Goal: Information Seeking & Learning: Learn about a topic

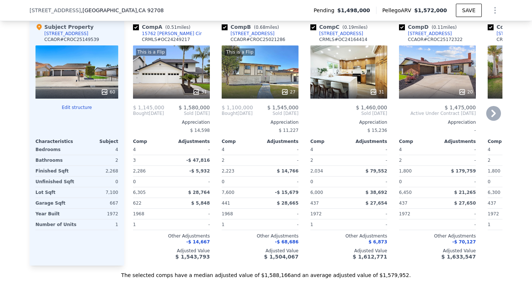
scroll to position [746, 0]
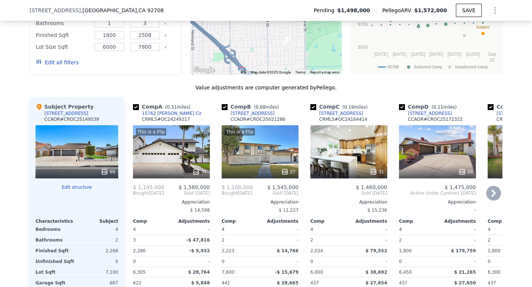
click at [195, 133] on div "This is a Flip" at bounding box center [171, 131] width 71 height 7
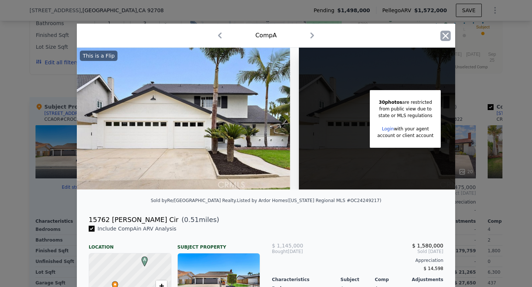
click at [441, 32] on icon "button" at bounding box center [445, 36] width 10 height 10
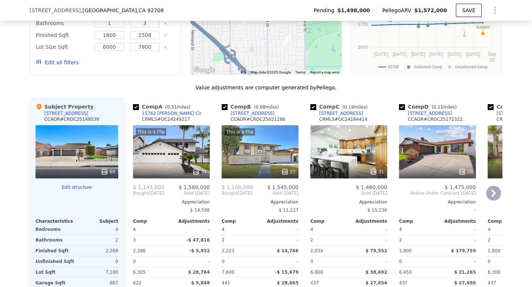
click at [264, 167] on div at bounding box center [260, 171] width 77 height 13
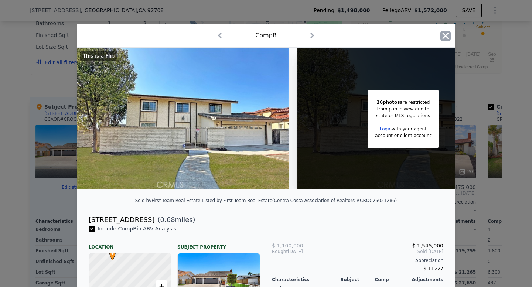
click at [444, 37] on icon "button" at bounding box center [445, 36] width 10 height 10
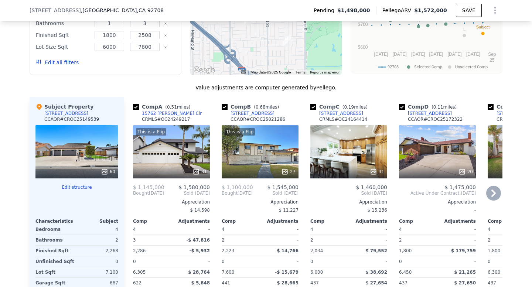
click at [367, 149] on div "31" at bounding box center [348, 151] width 77 height 53
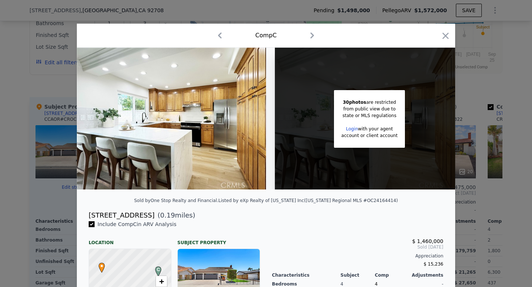
click at [513, 100] on div at bounding box center [266, 143] width 532 height 287
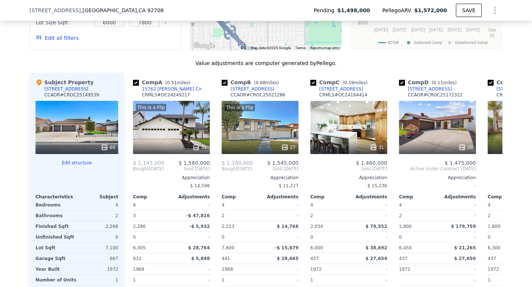
scroll to position [771, 0]
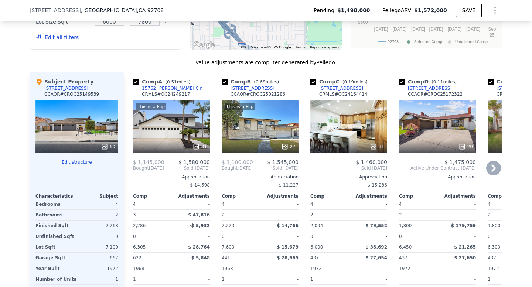
click at [444, 100] on div "20" at bounding box center [437, 126] width 77 height 53
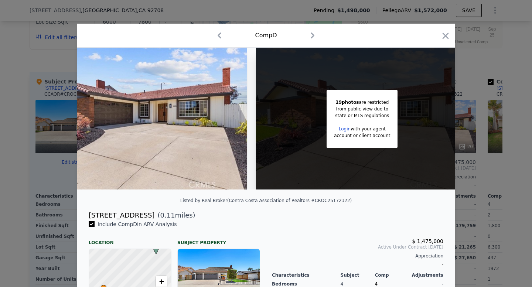
scroll to position [0, 48]
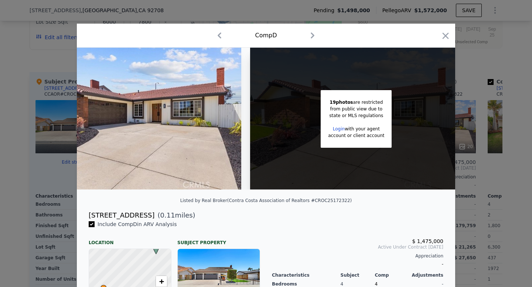
click at [446, 30] on div "Comp D" at bounding box center [266, 36] width 366 height 12
click at [446, 32] on icon "button" at bounding box center [445, 36] width 10 height 10
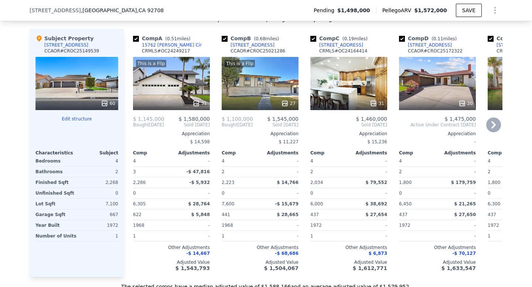
scroll to position [821, 0]
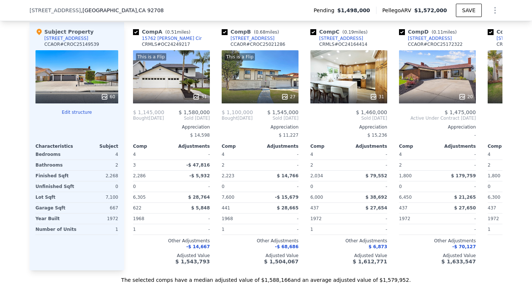
click at [105, 96] on icon at bounding box center [104, 96] width 7 height 7
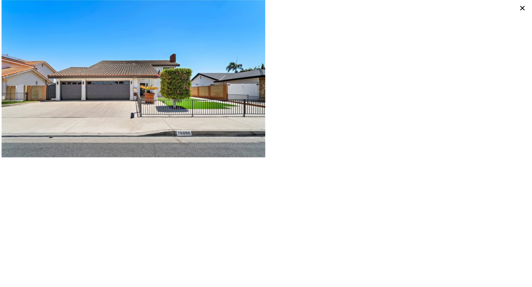
click at [519, 9] on icon at bounding box center [522, 8] width 10 height 10
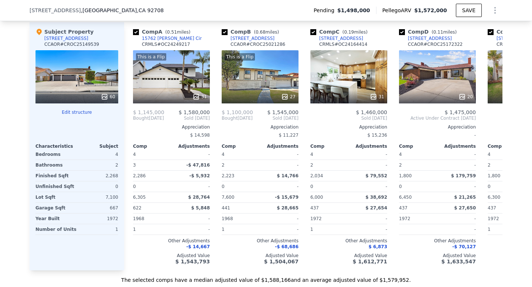
click at [46, 85] on div "60" at bounding box center [76, 76] width 83 height 53
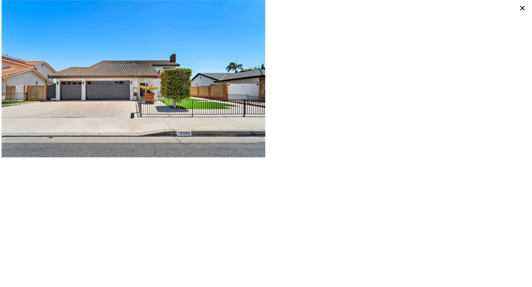
click at [525, 8] on icon at bounding box center [522, 8] width 10 height 10
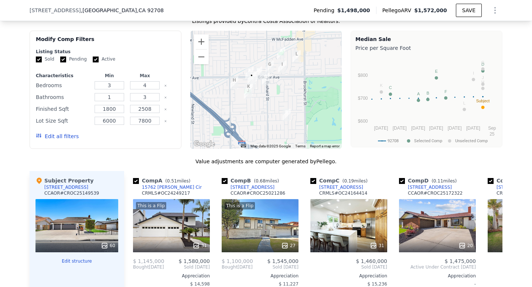
scroll to position [680, 0]
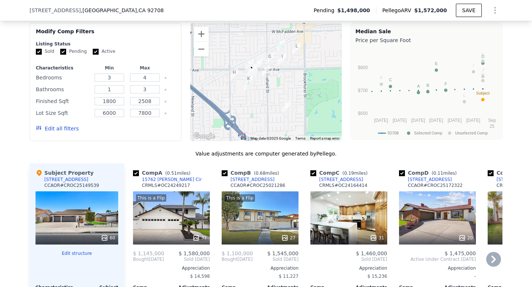
click at [166, 212] on div "This is a Flip 31" at bounding box center [171, 217] width 77 height 53
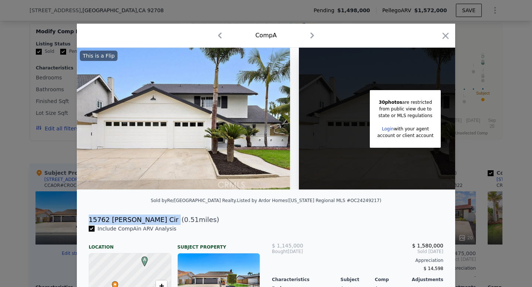
drag, startPoint x: 84, startPoint y: 217, endPoint x: 148, endPoint y: 216, distance: 64.6
click at [148, 216] on div "15762 [PERSON_NAME] Cir ( 0.51 miles)" at bounding box center [266, 220] width 366 height 10
copy div "15762 [PERSON_NAME] Cir"
click at [442, 37] on icon "button" at bounding box center [445, 36] width 10 height 10
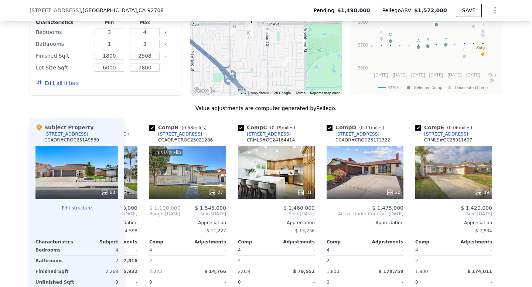
scroll to position [0, 79]
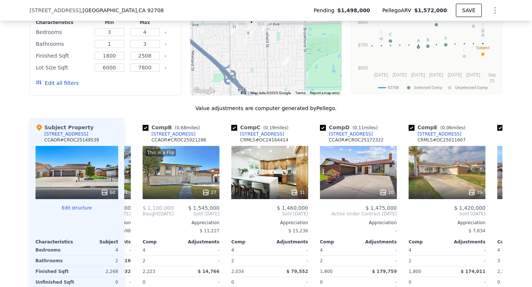
click at [350, 168] on div "20" at bounding box center [358, 172] width 77 height 53
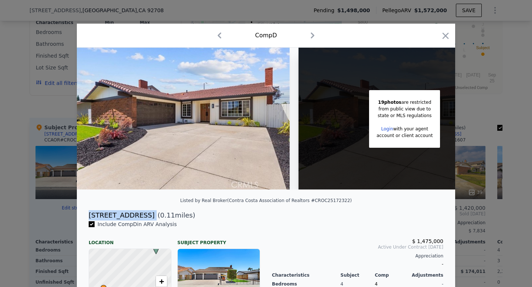
drag, startPoint x: 89, startPoint y: 216, endPoint x: 154, endPoint y: 216, distance: 65.4
click at [154, 216] on div "[STREET_ADDRESS] ( 0.11 miles)" at bounding box center [266, 215] width 366 height 10
copy div "[STREET_ADDRESS]"
